Goal: Ask a question: Seek information or help from site administrators or community

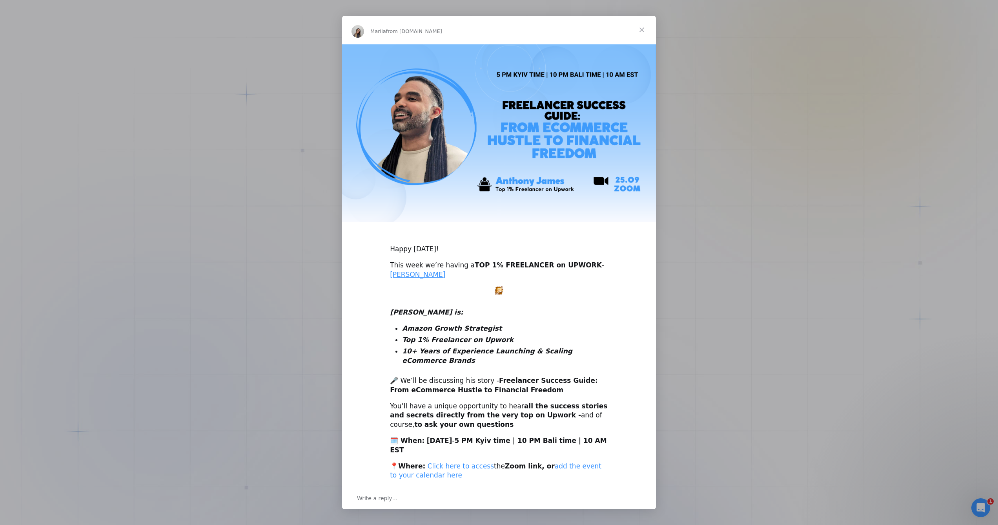
click at [688, 71] on div "Intercom messenger" at bounding box center [499, 262] width 998 height 525
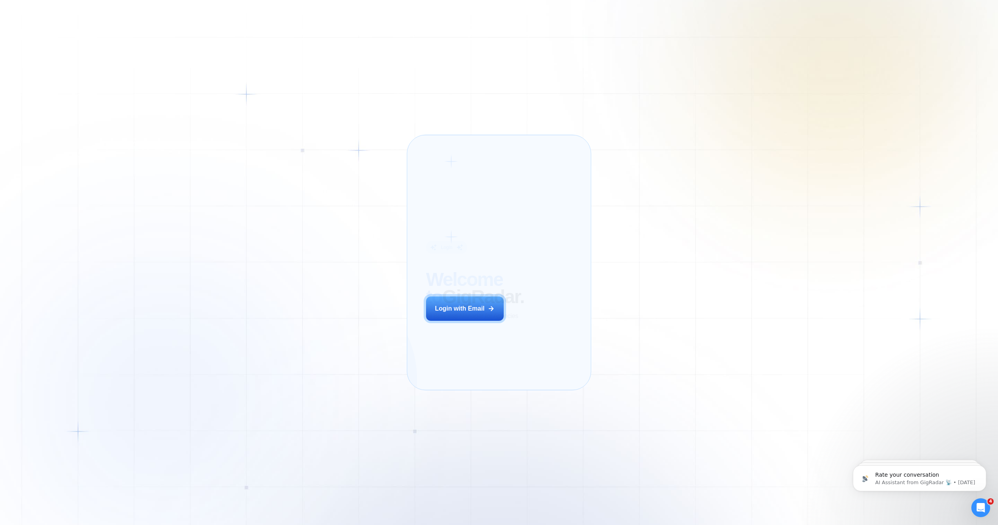
click at [455, 314] on div "Login ‍ Welcome to GigRadar. AI Business Manager for Agencies Login with Email" at bounding box center [475, 261] width 117 height 235
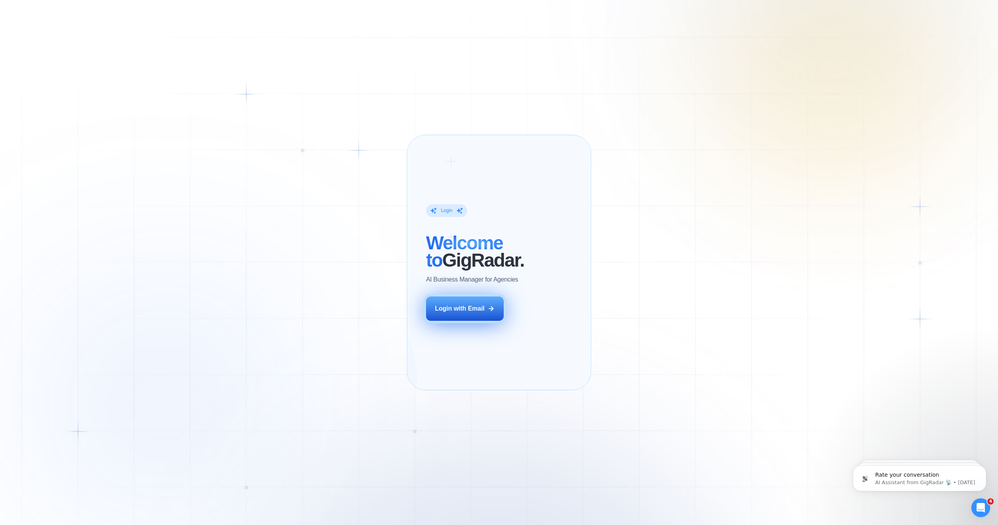
click at [470, 313] on div "Login with Email" at bounding box center [460, 308] width 50 height 9
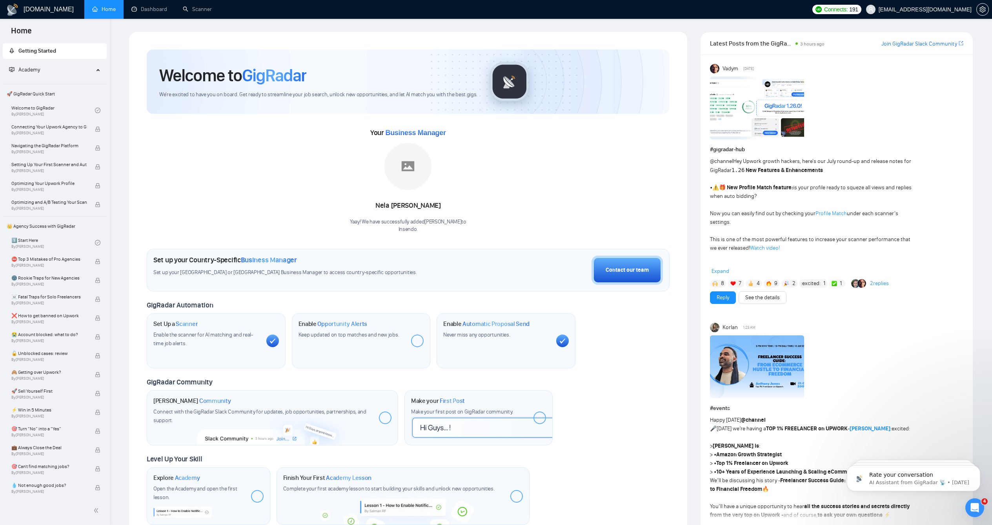
click at [177, 34] on div "[DOMAIN_NAME] Home Dashboard Scanner Connects: 191 [EMAIL_ADDRESS][DOMAIN_NAME]…" at bounding box center [551, 520] width 882 height 1041
click at [983, 8] on icon "setting" at bounding box center [983, 9] width 6 height 6
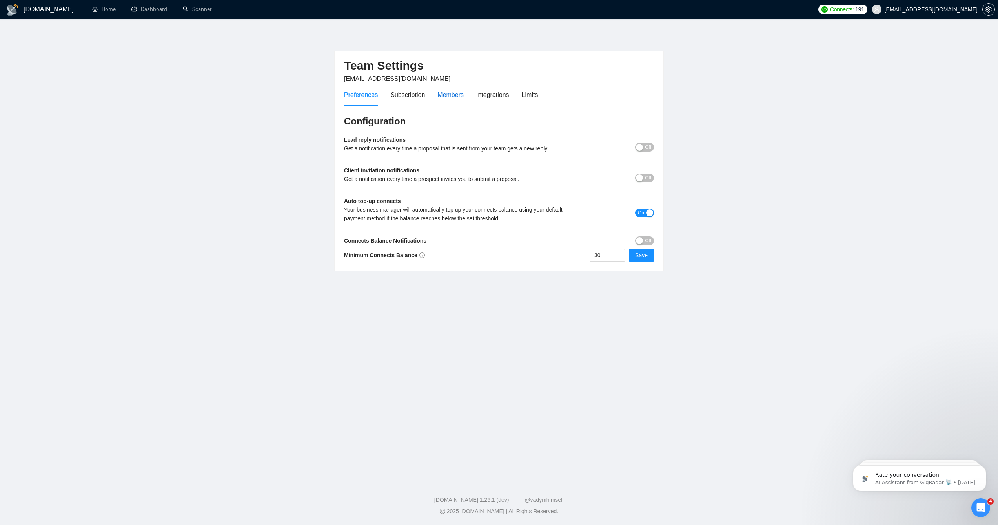
click at [443, 97] on div "Members" at bounding box center [450, 95] width 26 height 10
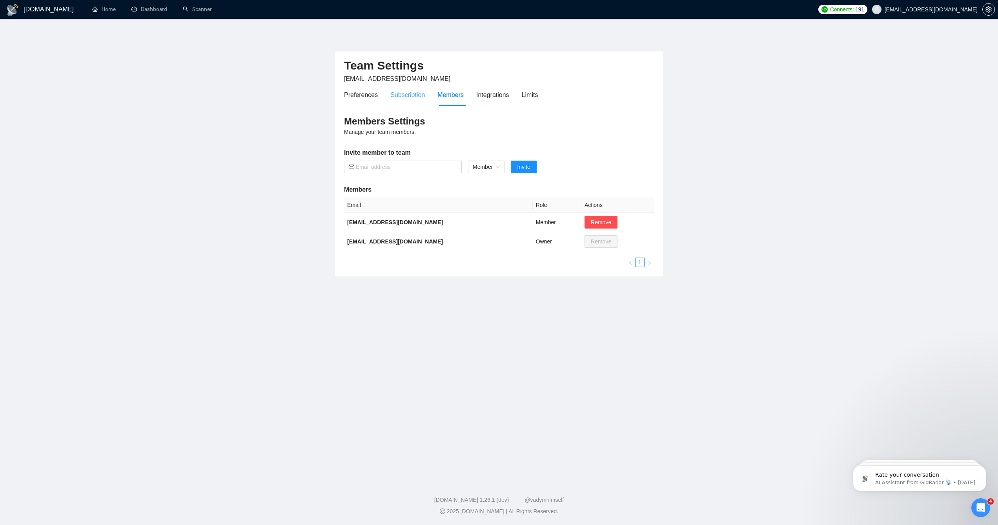
click at [415, 103] on div "Subscription" at bounding box center [407, 95] width 35 height 22
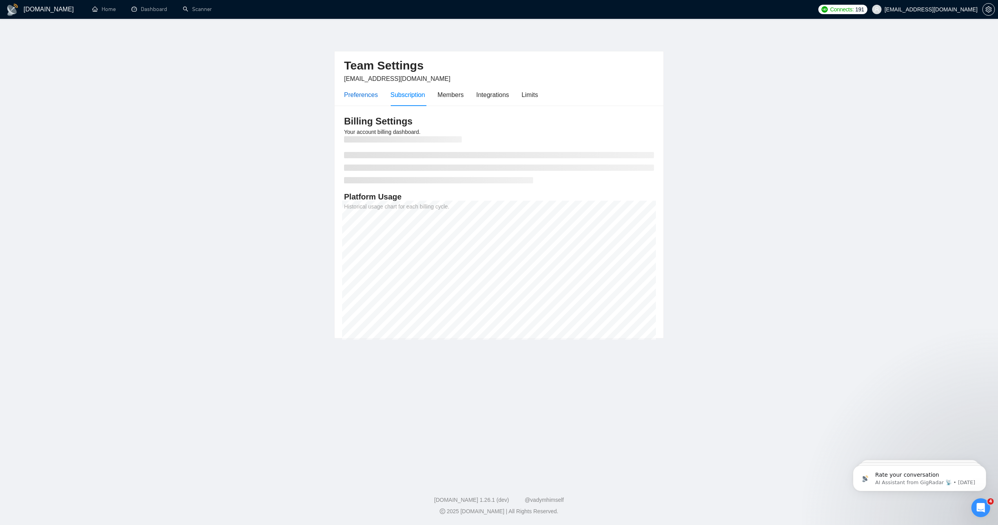
click at [370, 91] on div "Preferences" at bounding box center [361, 95] width 34 height 10
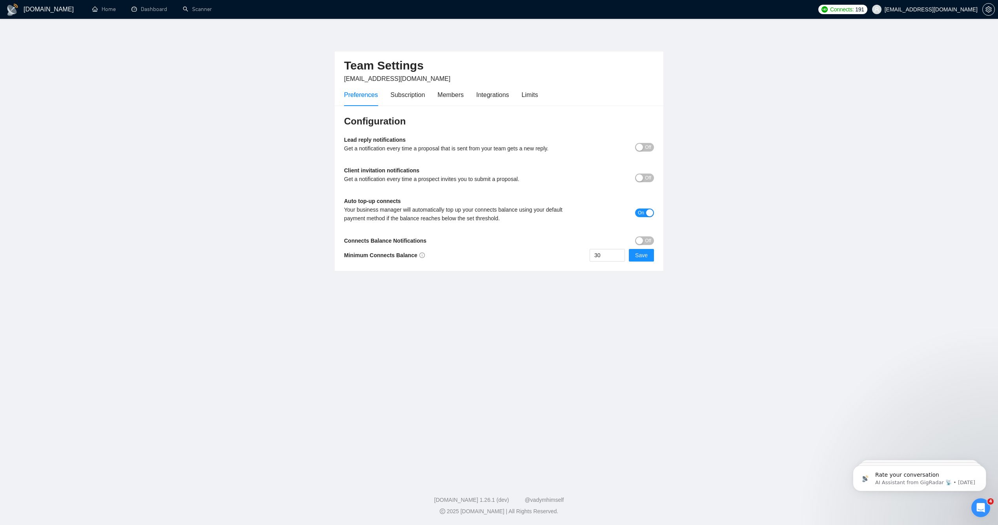
click at [32, 13] on h1 "GigRadar.io" at bounding box center [49, 9] width 50 height 19
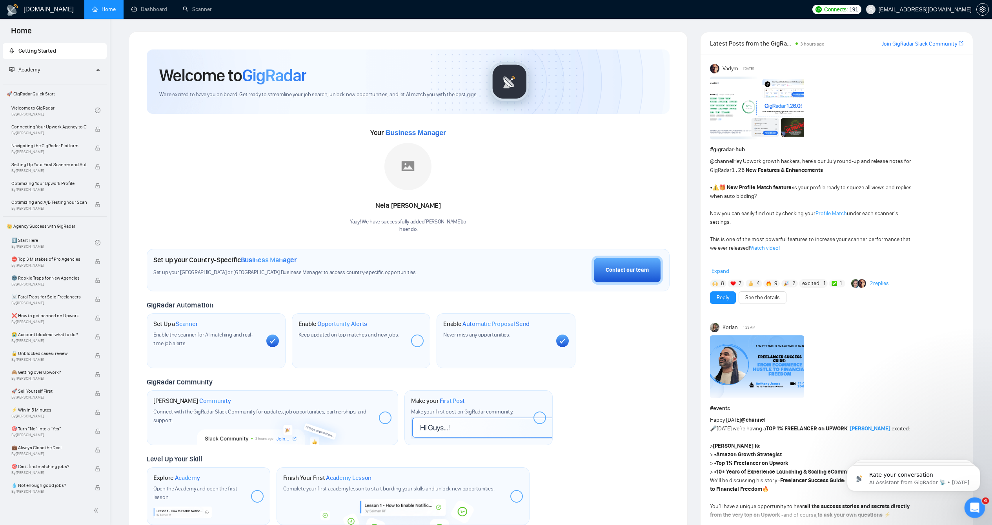
click at [970, 503] on icon "Open Intercom Messenger" at bounding box center [973, 506] width 13 height 13
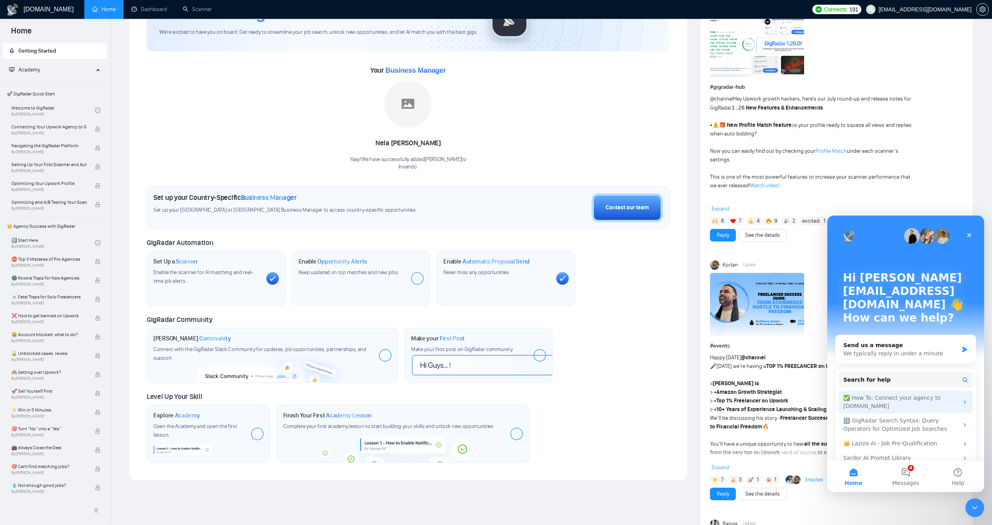
scroll to position [48, 0]
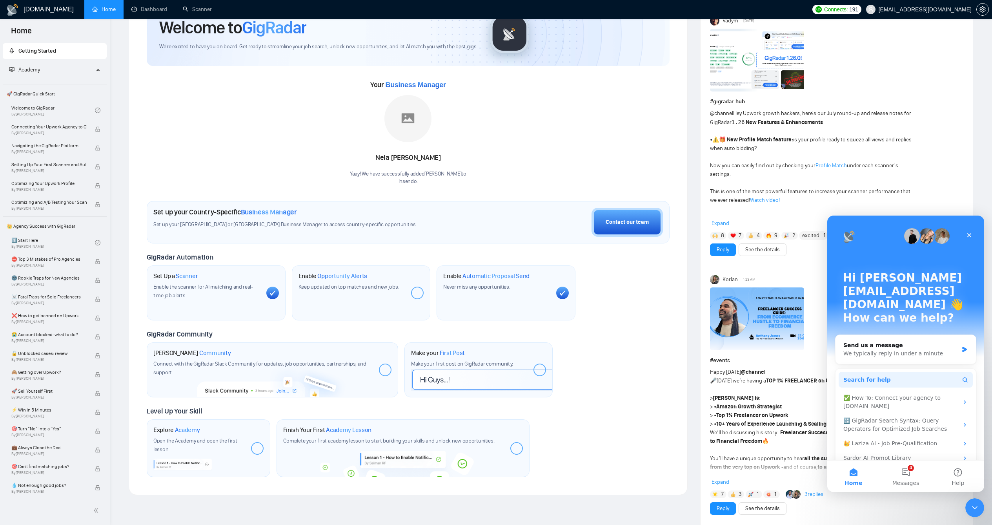
click at [891, 372] on button "Search for help" at bounding box center [906, 380] width 134 height 16
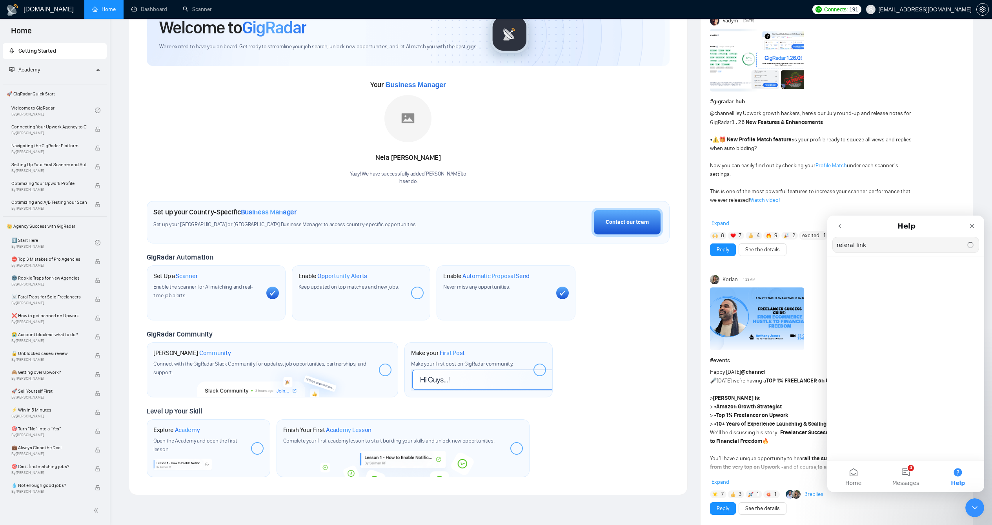
click at [845, 244] on input "referal link" at bounding box center [906, 244] width 146 height 15
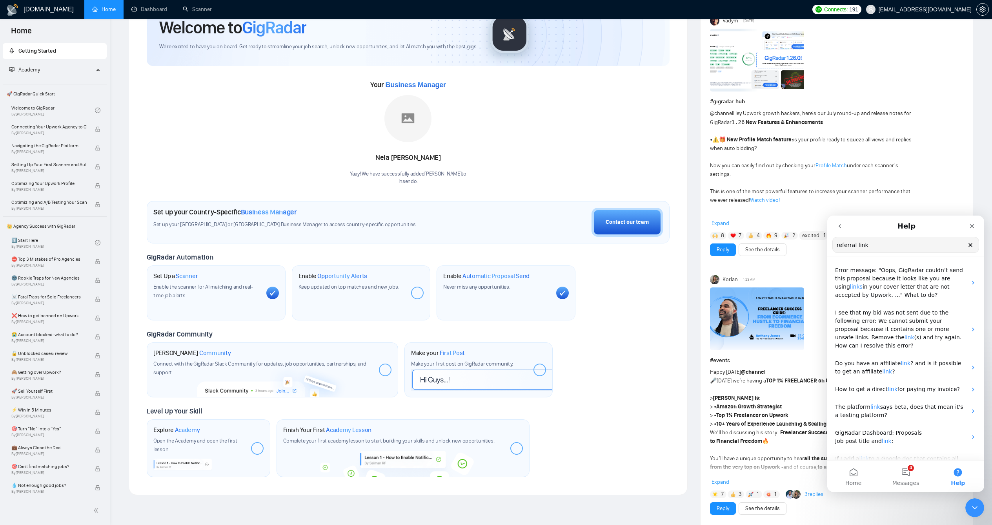
click at [878, 246] on input "referral link" at bounding box center [906, 244] width 146 height 15
type input "referral link"
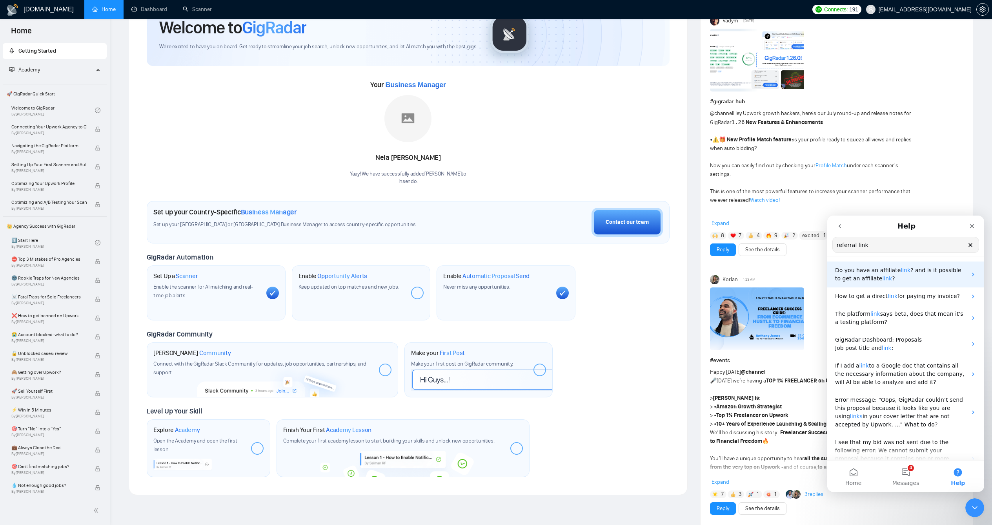
click at [885, 271] on span "Do you have an affiliate" at bounding box center [868, 270] width 66 height 6
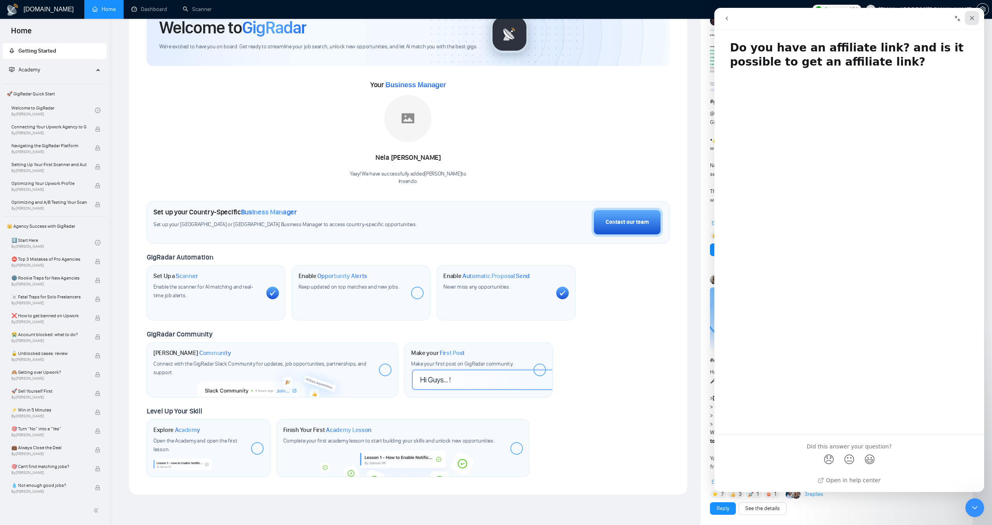
click at [973, 17] on icon "Close" at bounding box center [972, 18] width 4 height 4
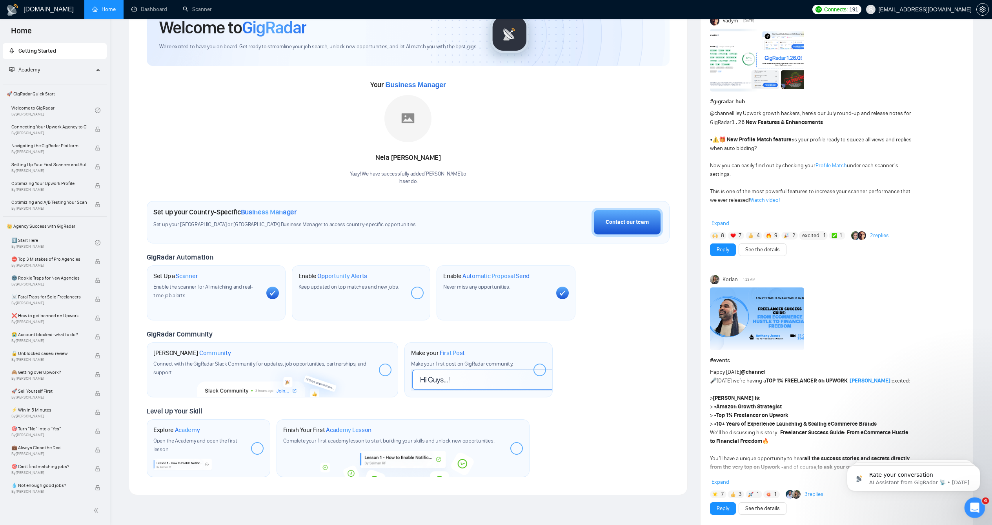
click at [968, 503] on div "Open Intercom Messenger" at bounding box center [974, 506] width 26 height 26
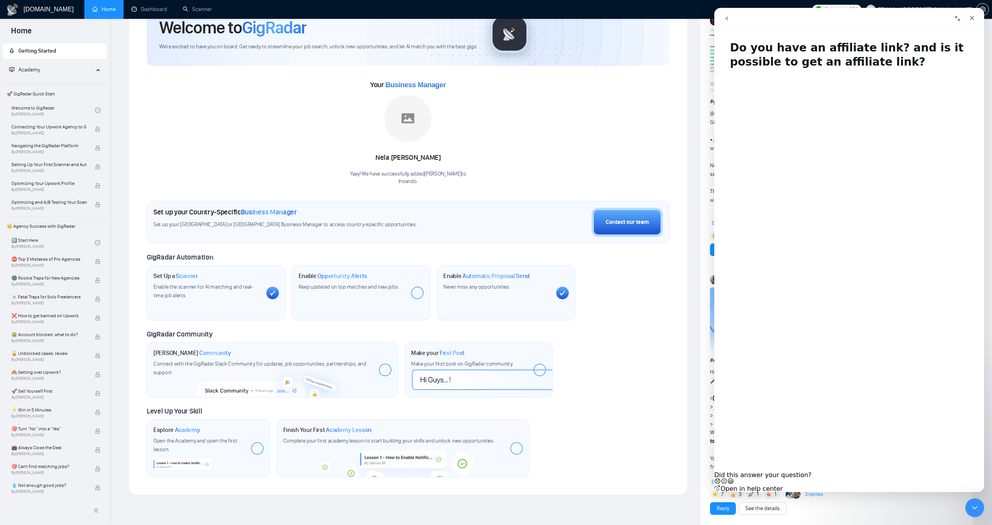
click at [730, 22] on button "go back" at bounding box center [726, 18] width 15 height 15
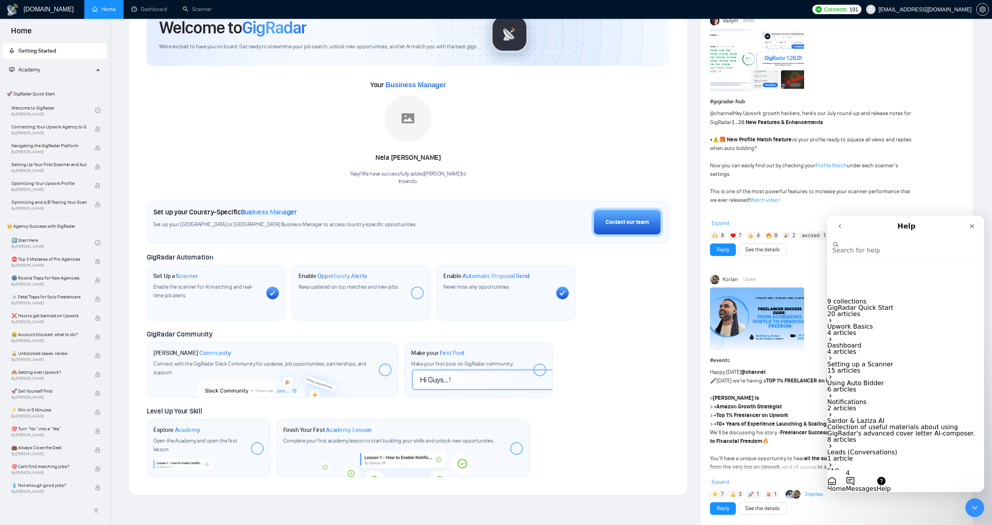
click at [876, 475] on button "4 Messages" at bounding box center [861, 481] width 31 height 22
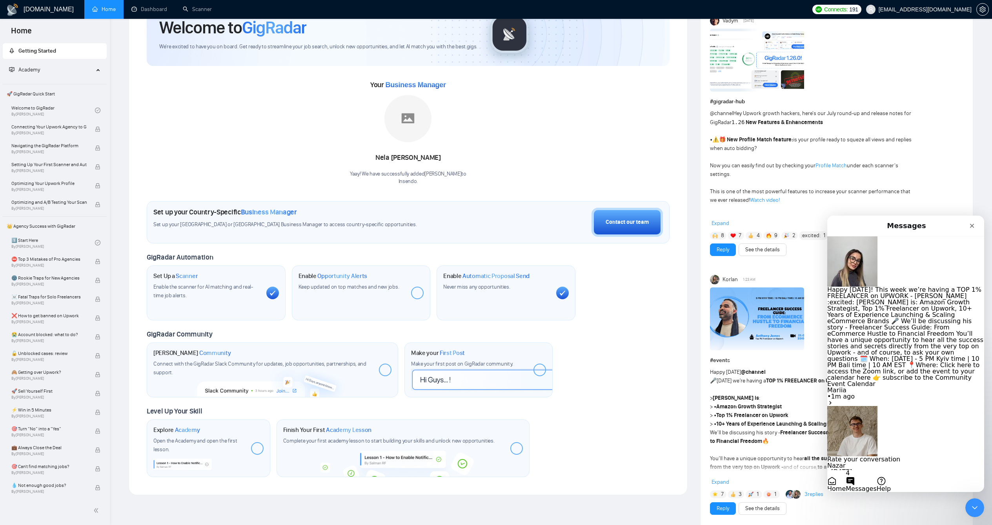
click at [889, 492] on button "Send us a message" at bounding box center [857, 498] width 61 height 13
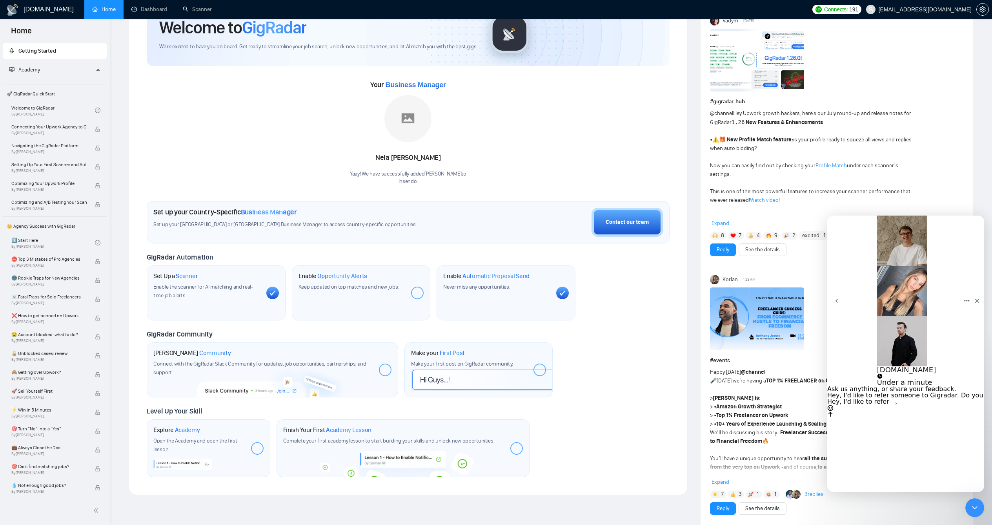
click at [897, 404] on textarea "Hey, I'd like to refer someone to Gigradar. Do you guys have an affiliate link?" at bounding box center [862, 401] width 70 height 6
click at [897, 404] on textarea "Hey, I'd like to refer someone to Gig radar. Do you guys have an affiliate link?" at bounding box center [862, 401] width 70 height 6
type textarea "Hey, I'd like to refer someone to Gig radar. Do you guys have an affiliate link…"
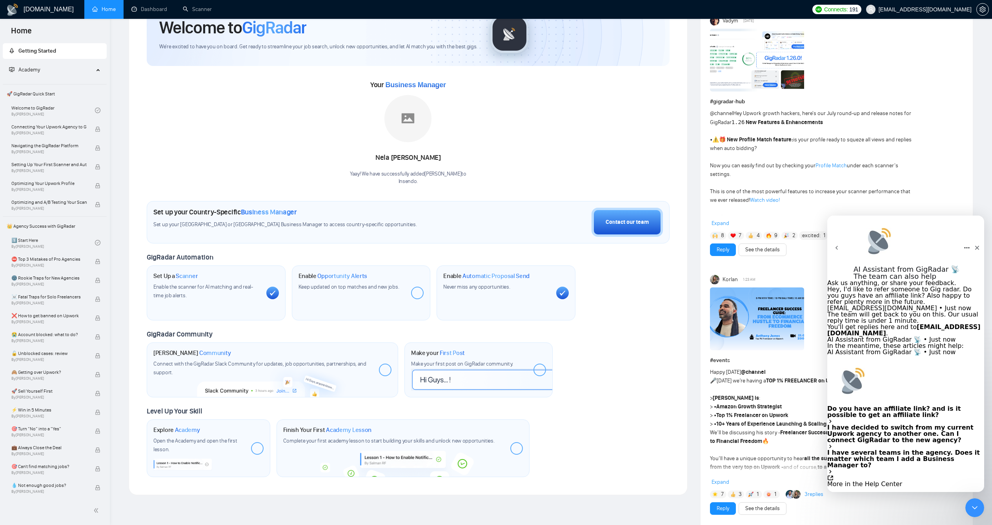
scroll to position [43, 0]
click at [970, 240] on div "Close" at bounding box center [977, 247] width 14 height 14
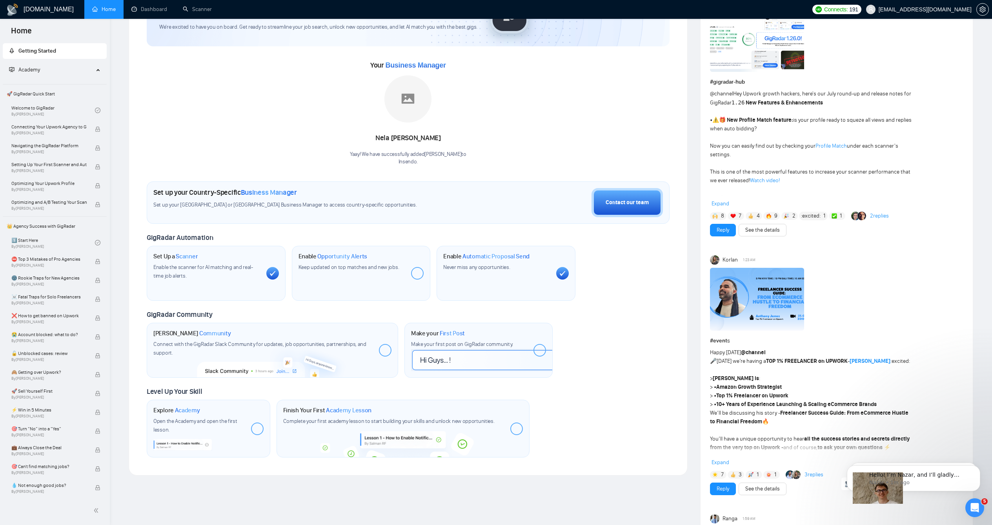
scroll to position [115, 0]
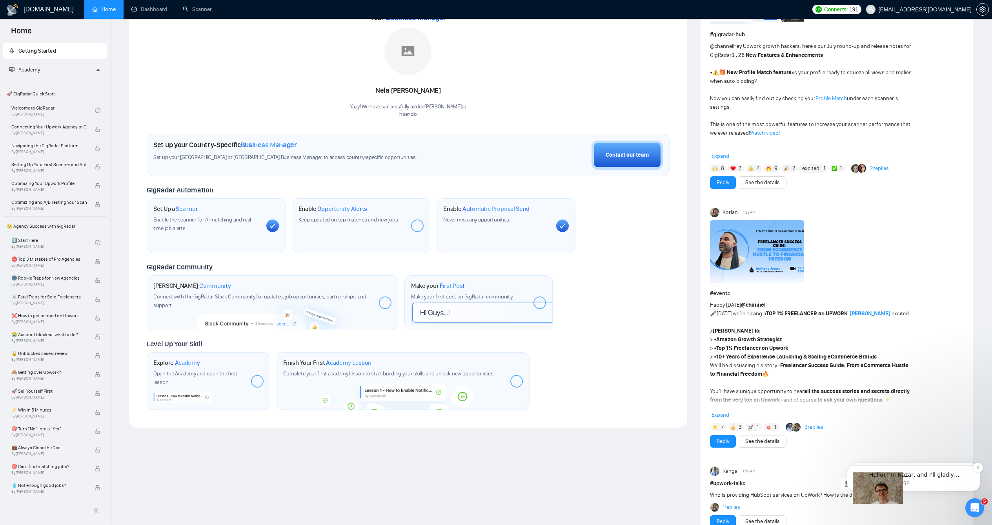
click at [908, 483] on p "Nazar • 1m ago" at bounding box center [919, 482] width 101 height 7
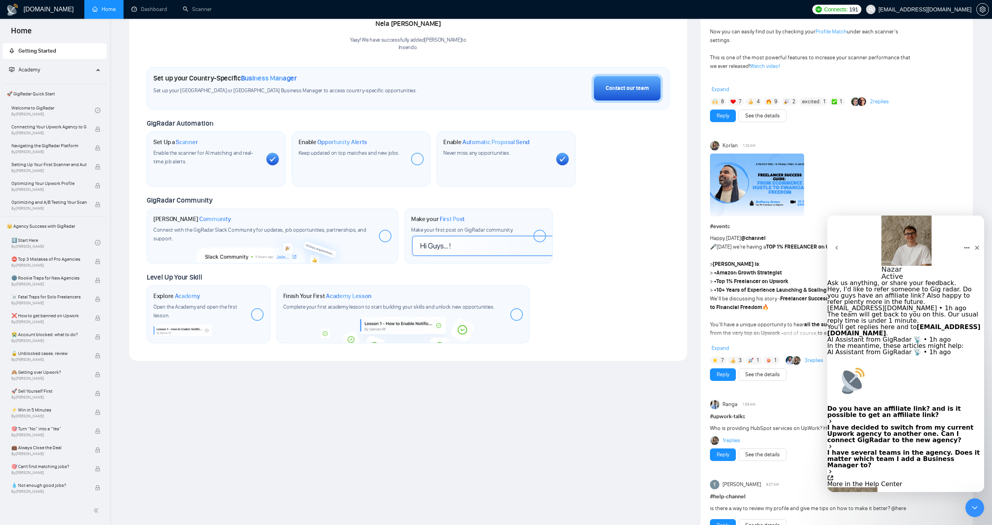
scroll to position [148, 0]
type textarea "Great thank you! Over email?"
